Goal: Task Accomplishment & Management: Manage account settings

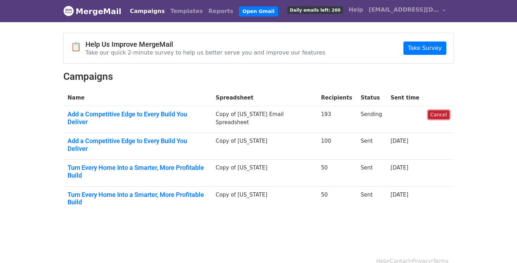
click at [436, 114] on link "Cancel" at bounding box center [438, 114] width 21 height 9
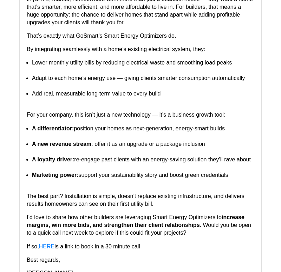
scroll to position [970, 0]
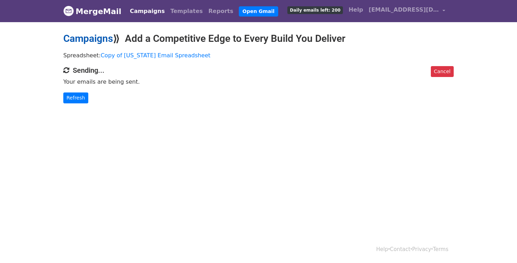
click at [102, 38] on link "Campaigns" at bounding box center [88, 39] width 50 height 12
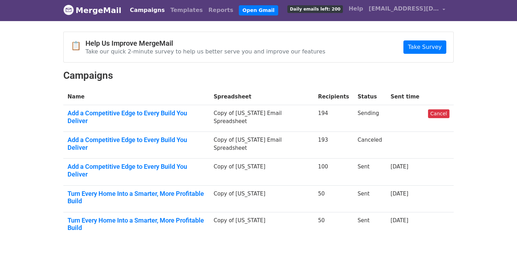
scroll to position [1, 0]
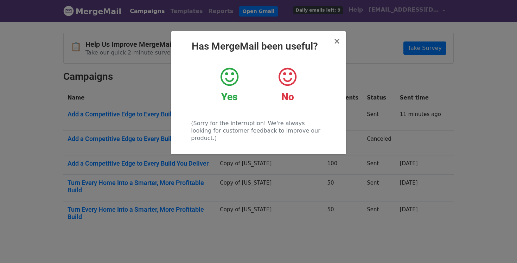
click at [231, 81] on icon at bounding box center [230, 76] width 18 height 21
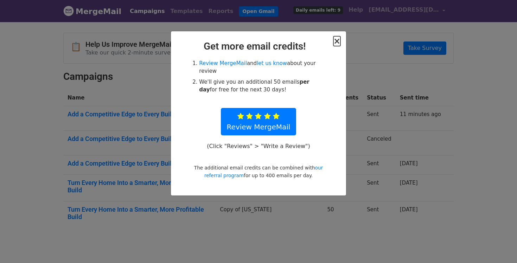
click at [340, 39] on span "×" at bounding box center [336, 41] width 7 height 10
